Goal: Transaction & Acquisition: Purchase product/service

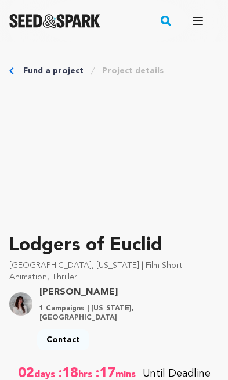
click at [197, 24] on icon "button" at bounding box center [197, 20] width 9 height 7
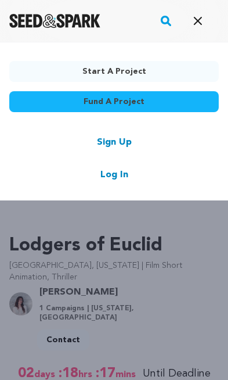
click at [127, 177] on link "Log In" at bounding box center [114, 175] width 28 height 14
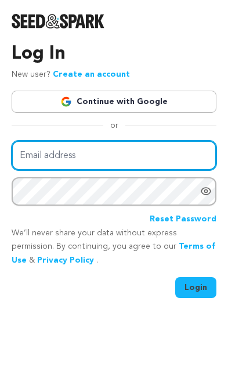
click at [126, 157] on input "Email address" at bounding box center [114, 155] width 205 height 30
type input "sid@sidbranca.com"
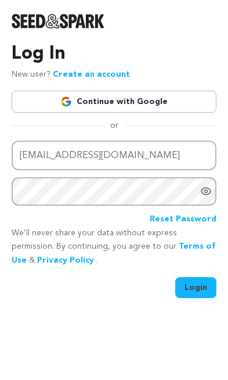
click at [204, 284] on button "Login" at bounding box center [195, 287] width 41 height 21
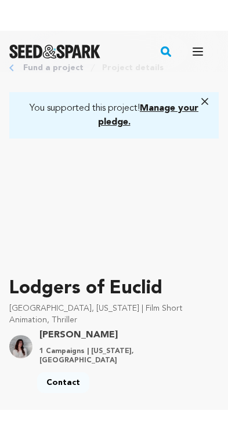
scroll to position [85, 0]
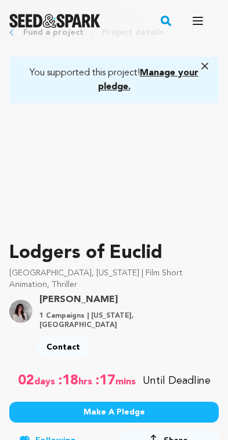
click at [134, 379] on button "Make A Pledge" at bounding box center [113, 412] width 209 height 21
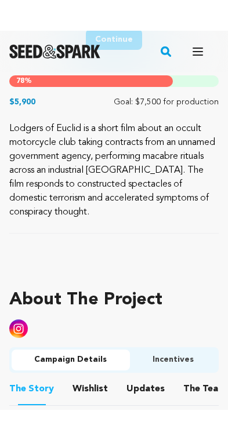
scroll to position [584, 0]
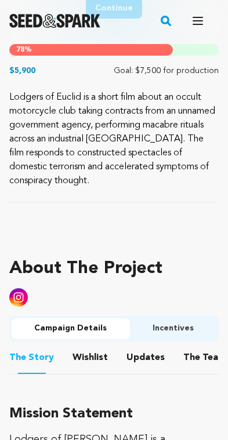
click at [179, 319] on button "Incentives" at bounding box center [173, 329] width 87 height 21
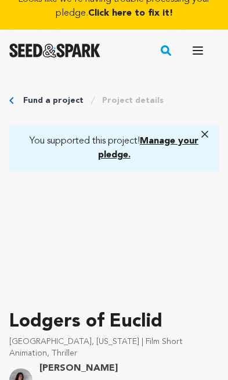
scroll to position [16, 0]
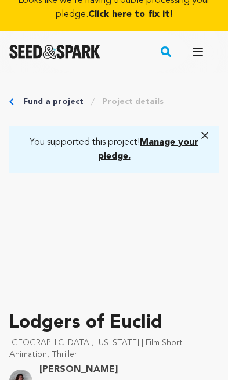
click at [175, 144] on span "Manage your pledge." at bounding box center [148, 149] width 101 height 23
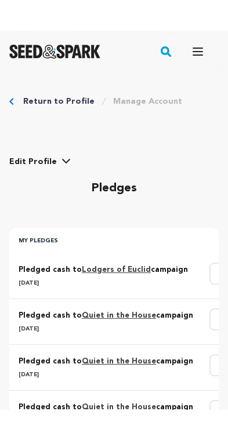
scroll to position [47, 0]
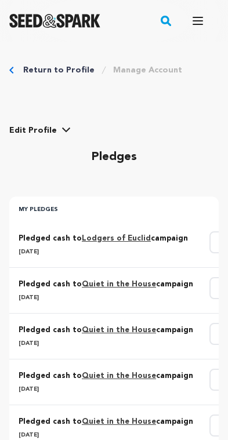
click at [168, 249] on p "Jul 26, 2025" at bounding box center [106, 252] width 175 height 12
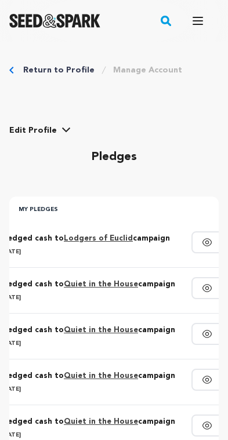
scroll to position [0, 17]
click at [203, 244] on icon "button" at bounding box center [208, 242] width 10 height 10
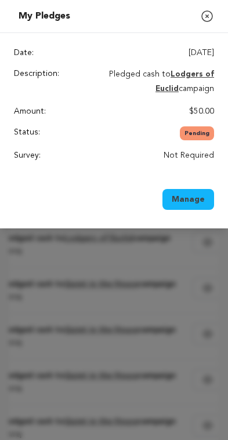
click at [193, 198] on button "Manage" at bounding box center [188, 199] width 52 height 21
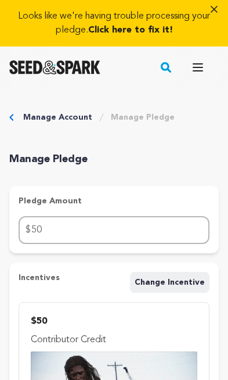
click at [179, 282] on span "Change Incentive" at bounding box center [170, 282] width 70 height 8
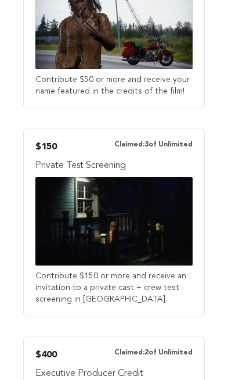
scroll to position [427, 0]
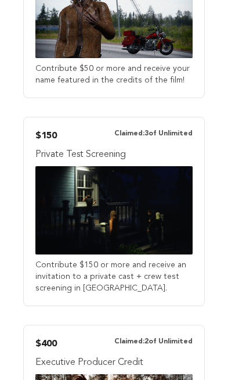
click at [165, 273] on p "Contribute $150 or more and receive an invitation to a private cast + crew test…" at bounding box center [113, 276] width 157 height 35
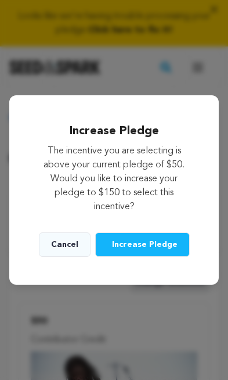
click at [168, 244] on span "Increase Pledge" at bounding box center [145, 245] width 66 height 12
type input "150"
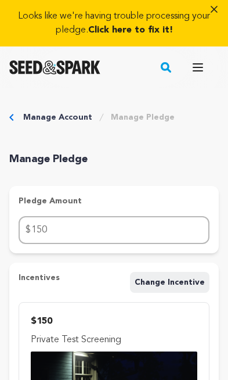
click at [218, 11] on icon "button" at bounding box center [214, 9] width 12 height 12
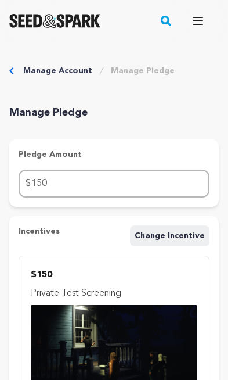
click at [14, 71] on div "Manage Account Manage Pledge" at bounding box center [113, 71] width 209 height 12
click at [42, 73] on link "Manage Account" at bounding box center [57, 71] width 69 height 12
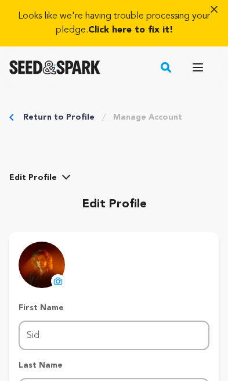
click at [38, 116] on link "Return to Profile" at bounding box center [58, 117] width 71 height 12
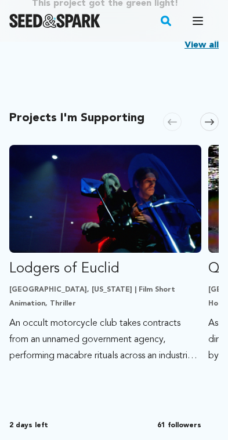
scroll to position [647, 0]
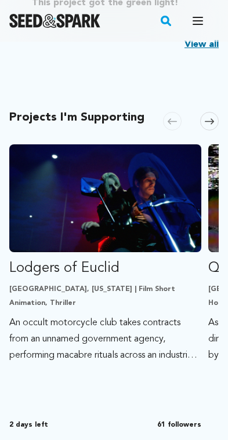
click at [39, 269] on p "Lodgers of Euclid" at bounding box center [105, 268] width 192 height 19
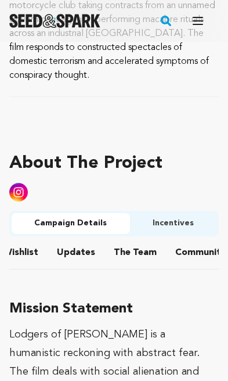
scroll to position [0, 69]
click at [197, 241] on button "Community" at bounding box center [201, 255] width 28 height 28
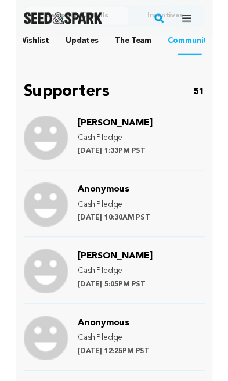
scroll to position [870, 0]
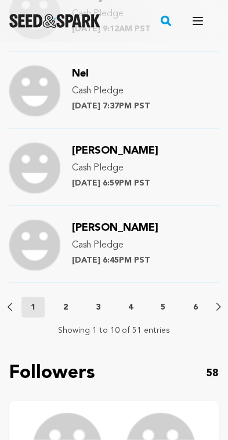
click at [65, 313] on p "2" at bounding box center [65, 308] width 5 height 12
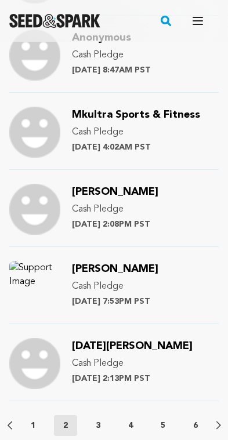
scroll to position [1410, 2]
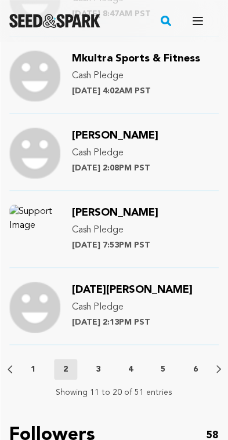
click at [96, 375] on p "3" at bounding box center [98, 370] width 5 height 12
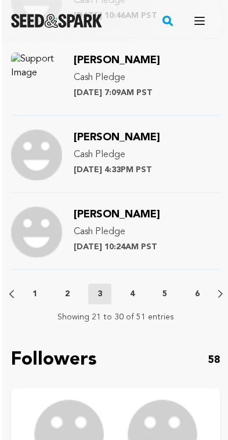
scroll to position [1503, 0]
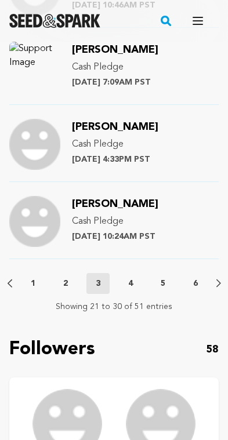
click at [130, 278] on p "4" at bounding box center [130, 284] width 5 height 12
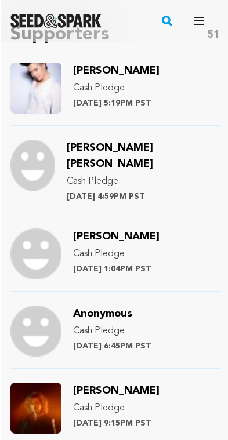
scroll to position [995, 1]
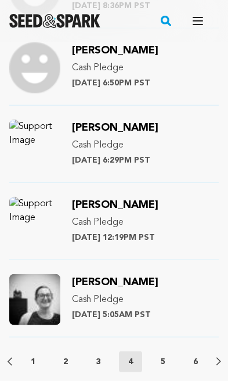
click at [161, 356] on p "5" at bounding box center [163, 362] width 5 height 12
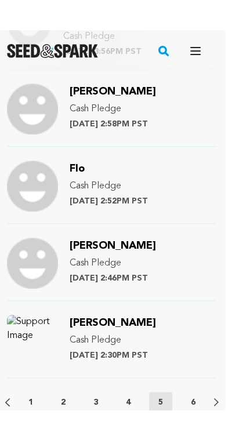
scroll to position [1426, 2]
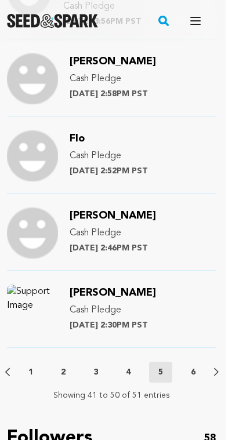
click at [193, 367] on p "6" at bounding box center [193, 373] width 5 height 12
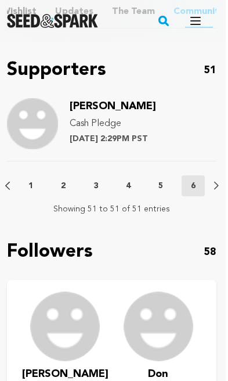
scroll to position [855, 2]
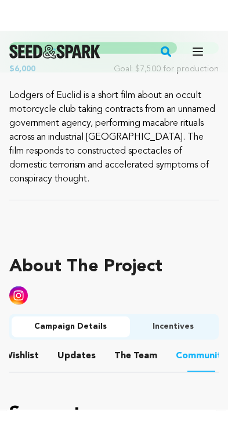
scroll to position [593, 0]
